Goal: Find contact information: Find contact information

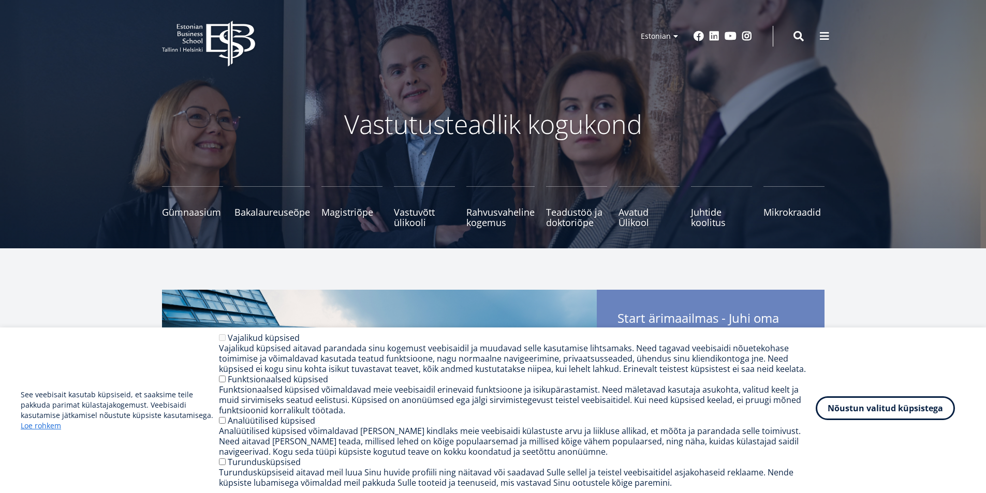
click at [910, 409] on button "Nõustun valitud küpsistega" at bounding box center [884, 408] width 139 height 24
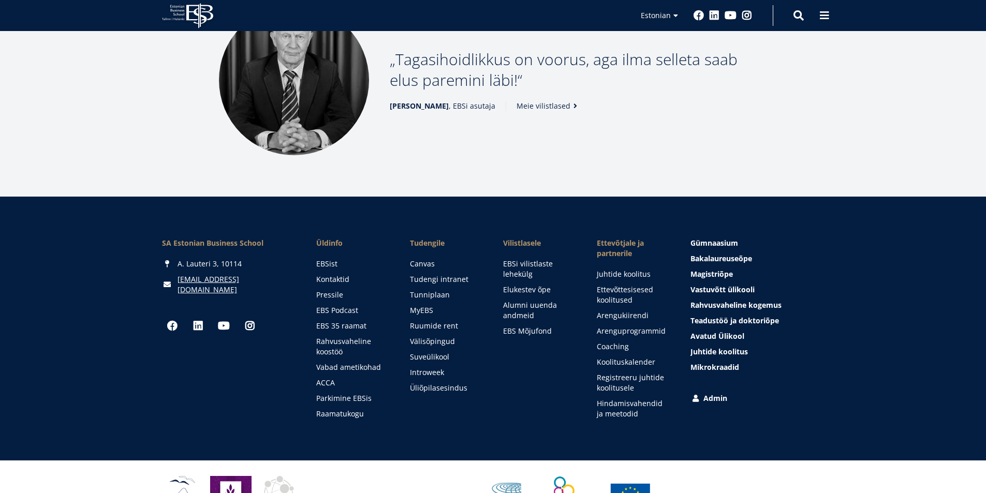
scroll to position [1406, 0]
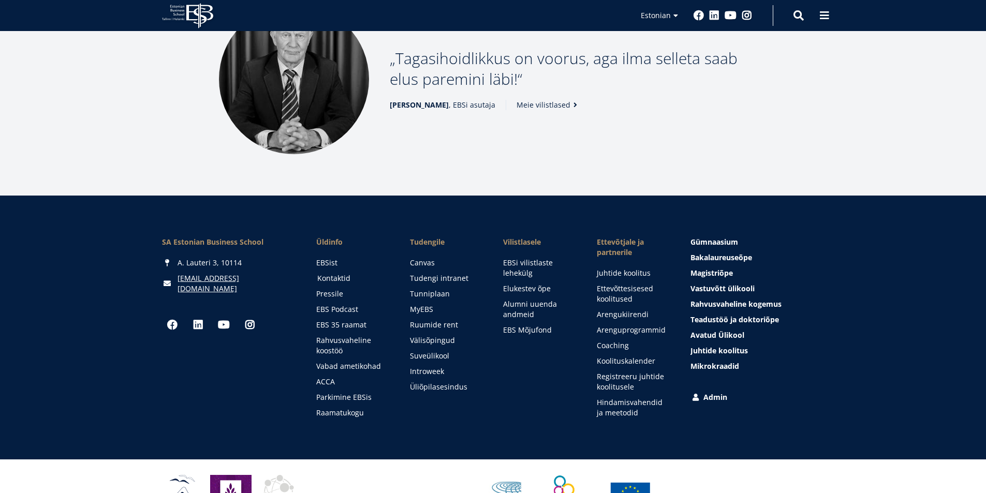
click at [336, 273] on link "Kontaktid" at bounding box center [353, 278] width 73 height 10
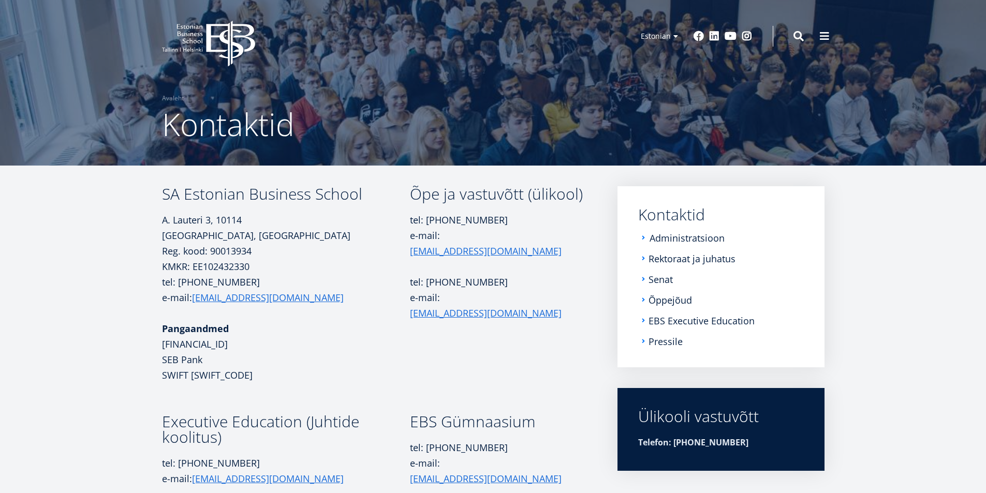
click at [680, 240] on link "Administratsioon" at bounding box center [686, 238] width 75 height 10
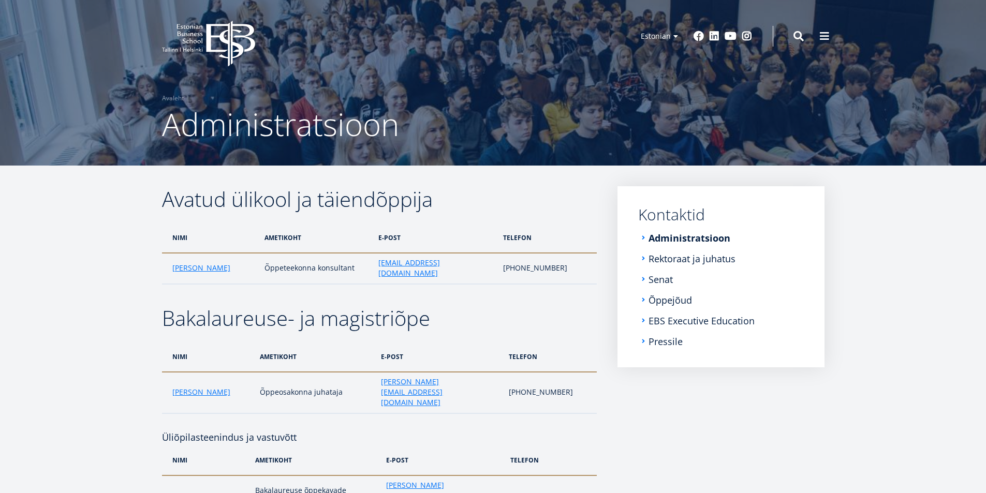
click at [643, 257] on li "Rektoraat ja juhatus" at bounding box center [721, 259] width 166 height 10
click at [666, 257] on link "Rektoraat ja juhatus" at bounding box center [692, 259] width 87 height 10
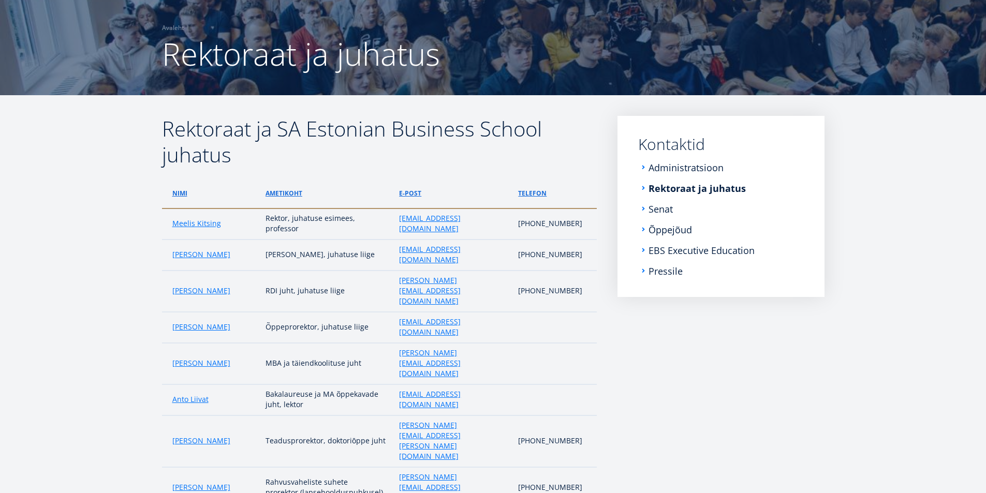
scroll to position [52, 0]
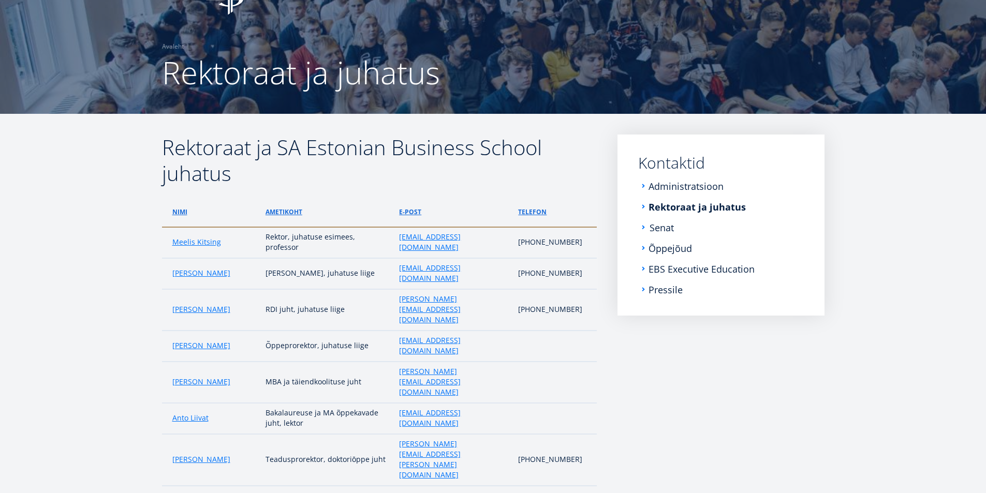
click at [655, 228] on link "Senat" at bounding box center [661, 228] width 24 height 10
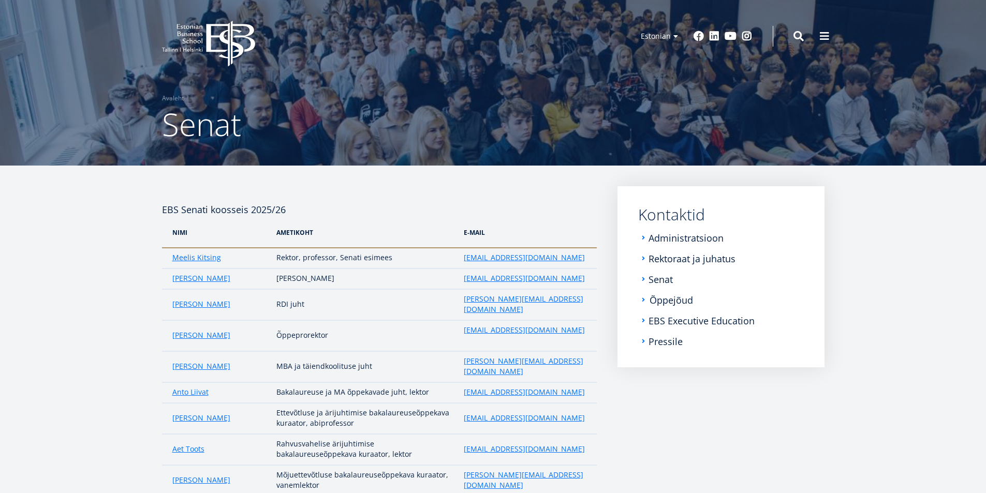
click at [665, 299] on link "Õppejõud" at bounding box center [670, 300] width 43 height 10
click at [701, 320] on link "EBS Executive Education" at bounding box center [702, 321] width 106 height 10
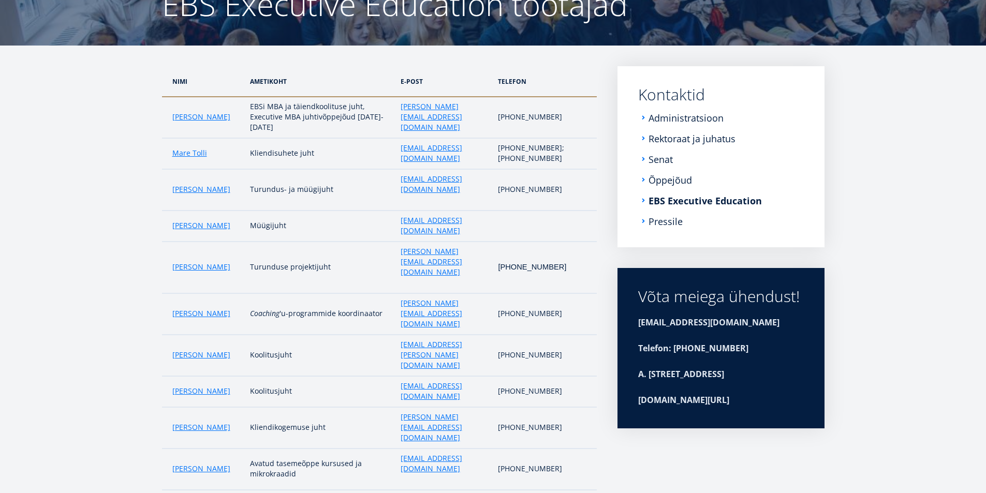
scroll to position [124, 0]
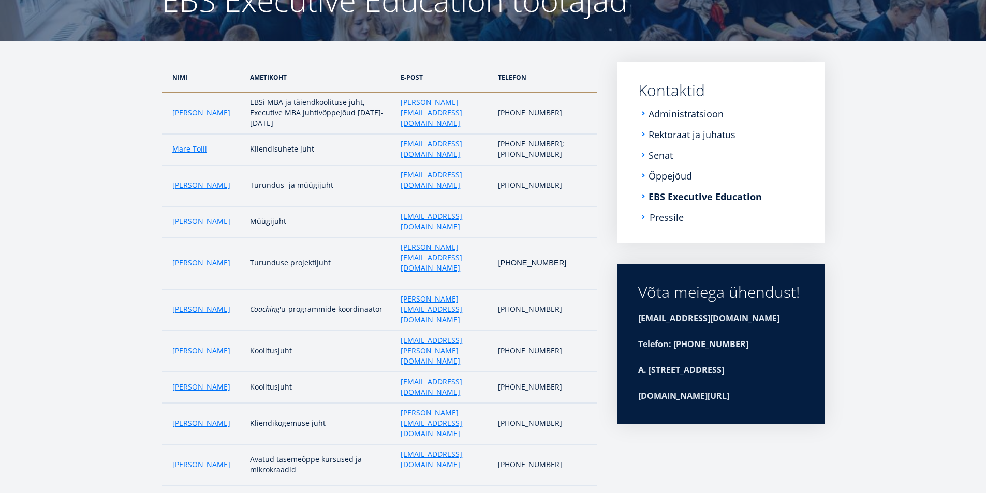
click at [664, 215] on link "Pressile" at bounding box center [666, 217] width 34 height 10
click at [698, 112] on link "Administratsioon" at bounding box center [686, 114] width 75 height 10
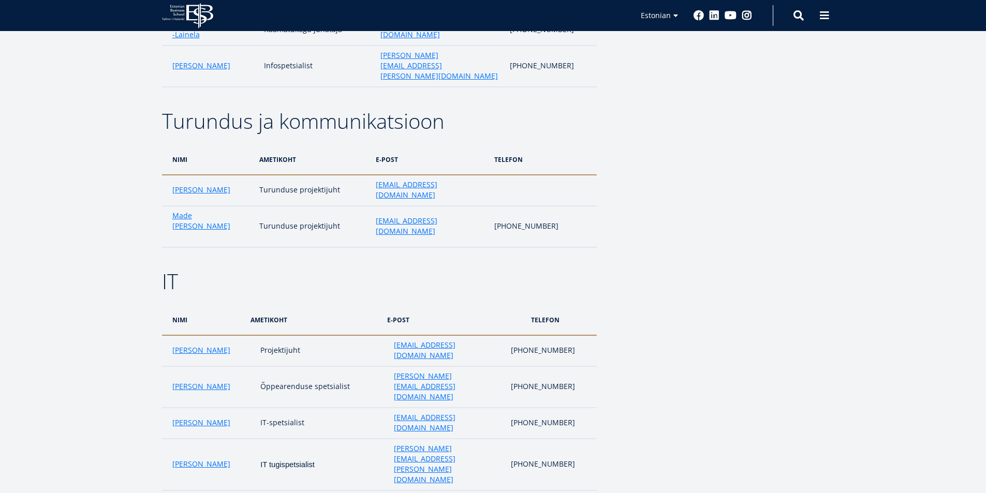
scroll to position [1966, 0]
